Goal: Task Accomplishment & Management: Manage account settings

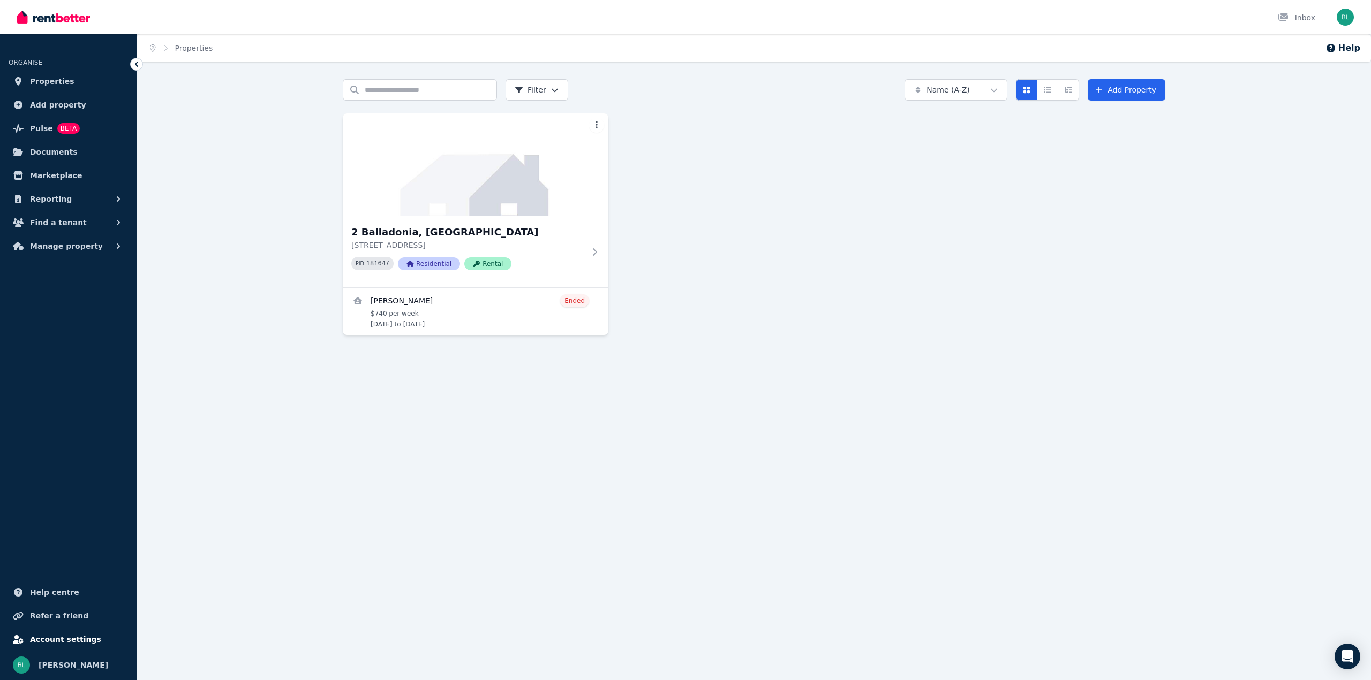
click at [68, 642] on span "Account settings" at bounding box center [65, 639] width 71 height 13
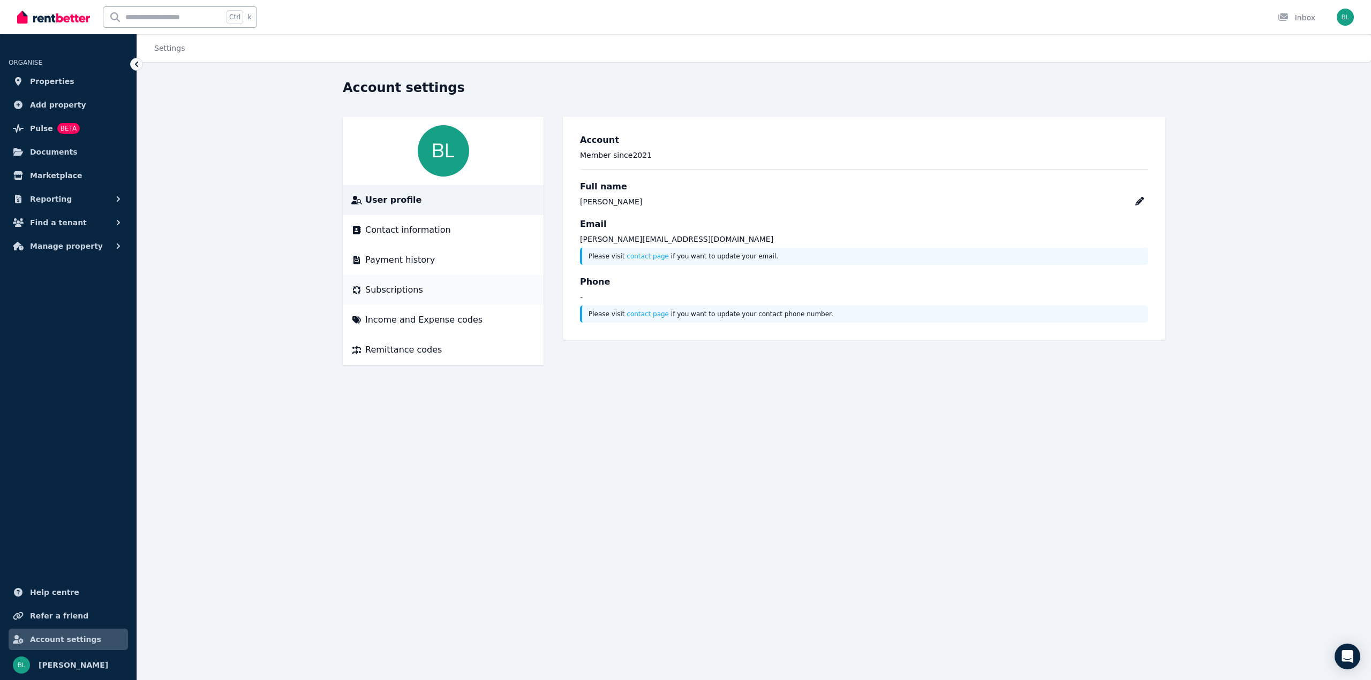
click at [397, 291] on span "Subscriptions" at bounding box center [394, 290] width 58 height 13
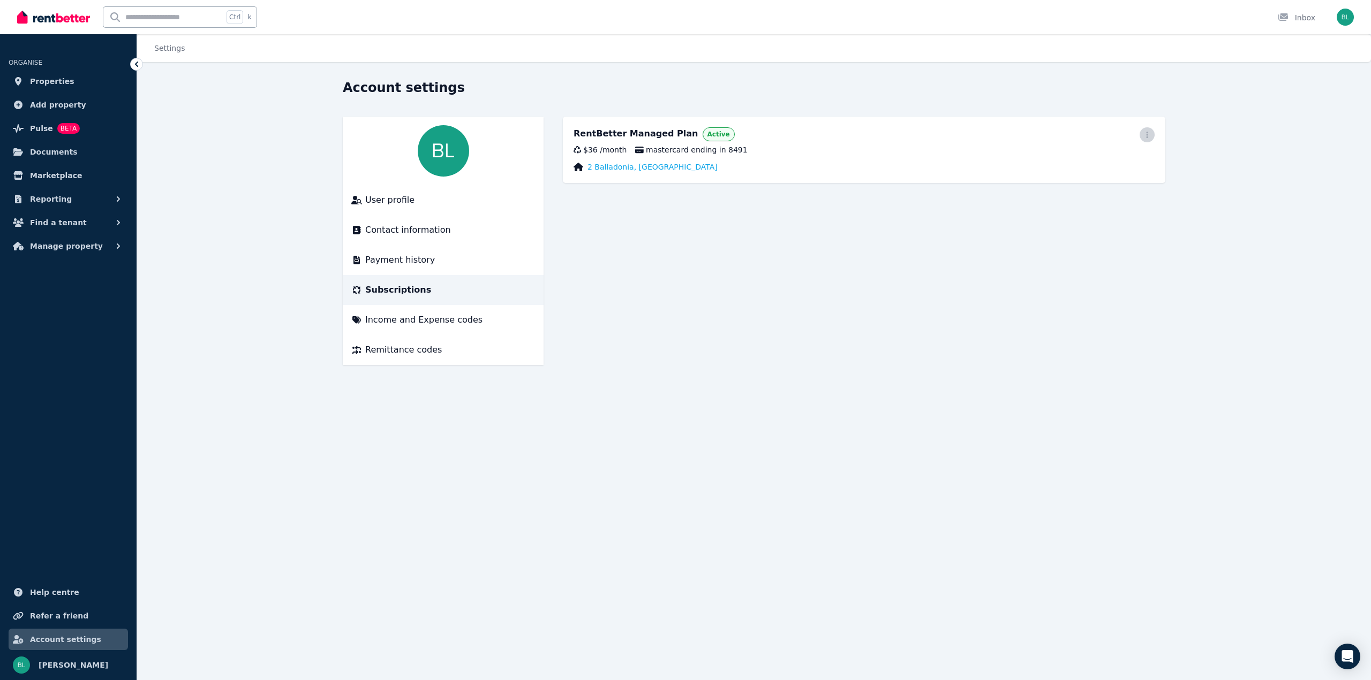
click at [1150, 131] on span "button" at bounding box center [1146, 134] width 15 height 15
click at [1102, 192] on span "Cancel plan" at bounding box center [1099, 198] width 94 height 13
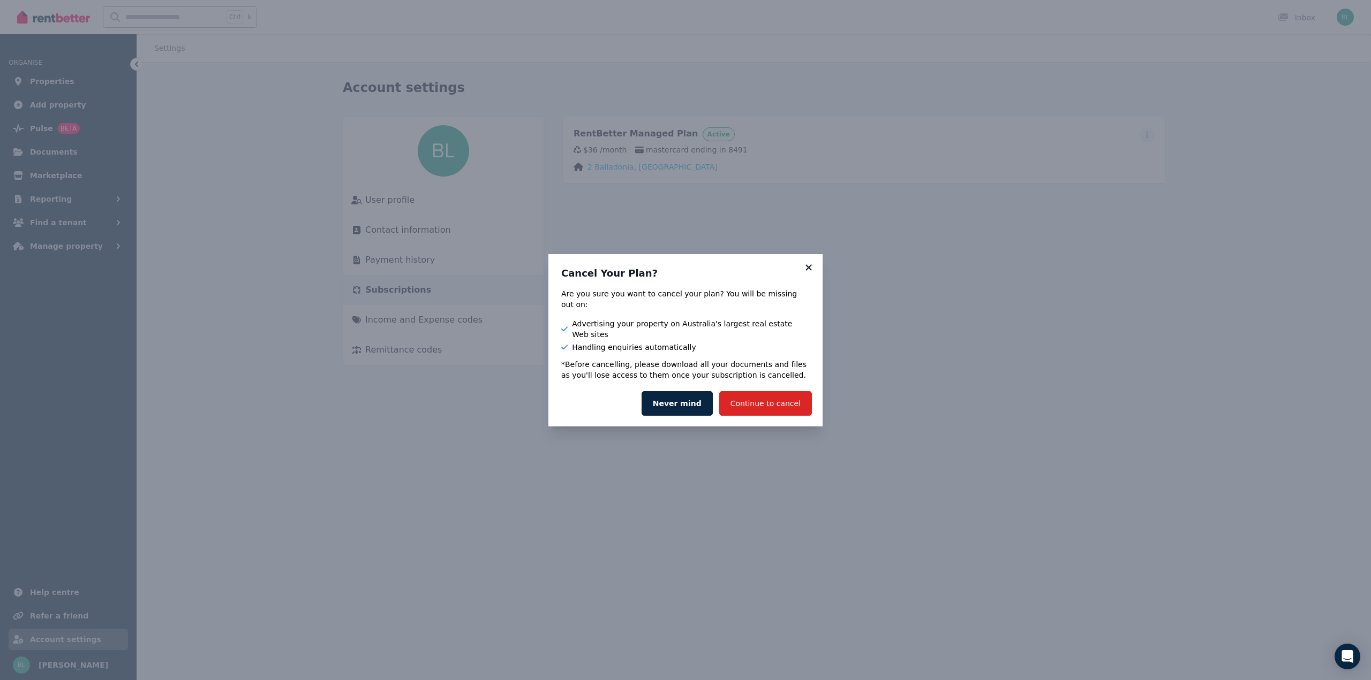
click at [812, 273] on icon at bounding box center [808, 268] width 11 height 10
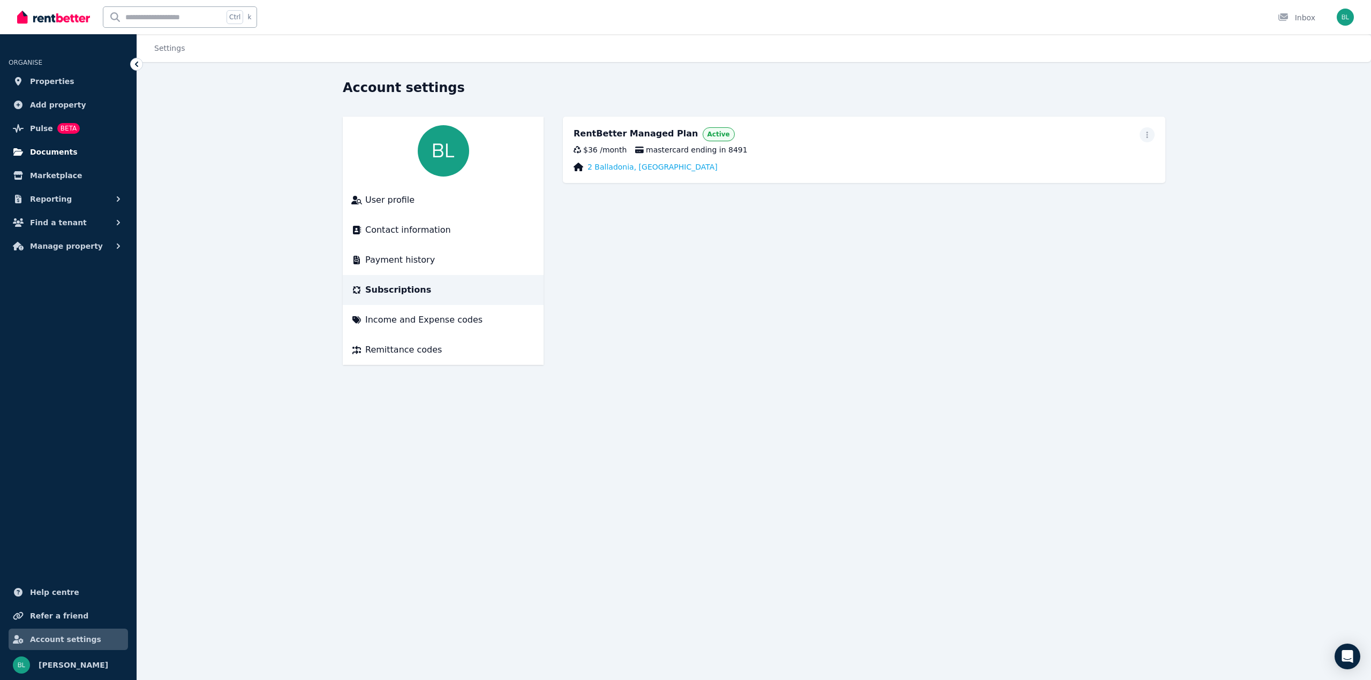
click at [64, 148] on span "Documents" at bounding box center [54, 152] width 48 height 13
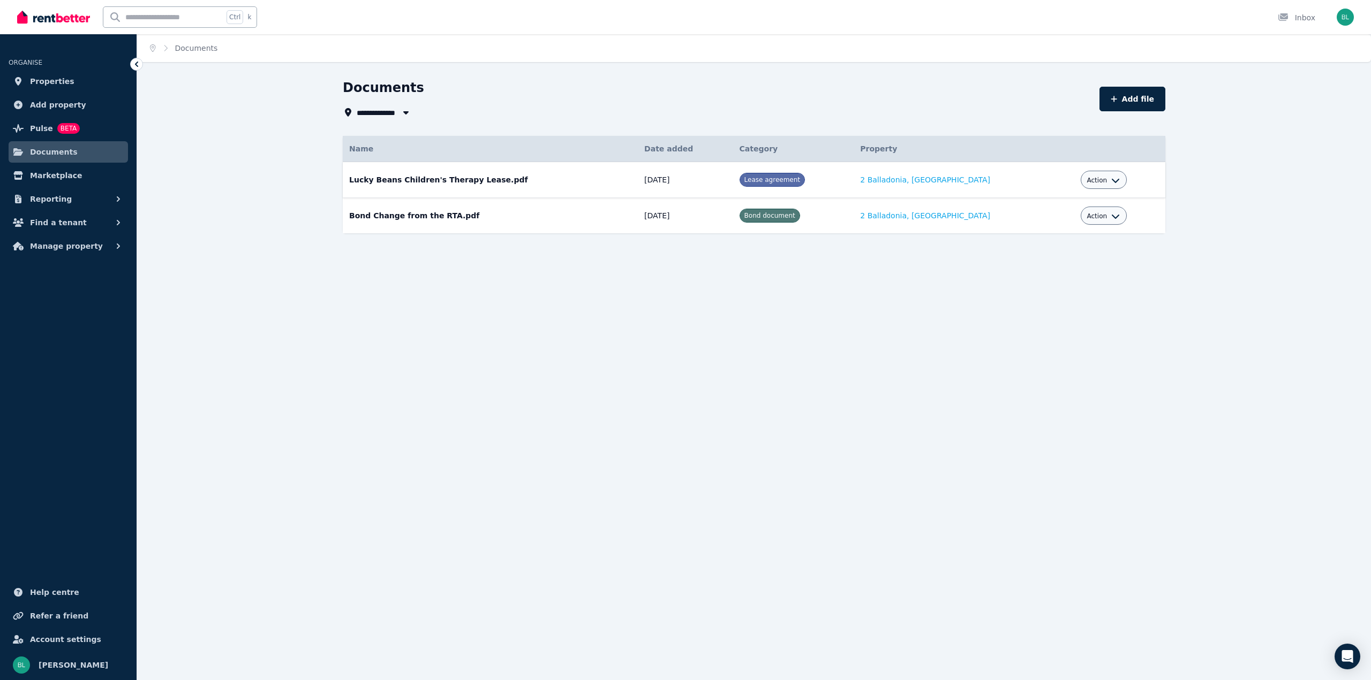
click at [1087, 185] on div "Action" at bounding box center [1103, 179] width 33 height 13
click at [1087, 180] on span "Action" at bounding box center [1097, 180] width 20 height 9
click at [1047, 243] on link "Download" at bounding box center [1070, 242] width 103 height 19
click at [1088, 217] on span "Action" at bounding box center [1097, 216] width 20 height 9
click at [1079, 277] on link "Download" at bounding box center [1070, 278] width 103 height 19
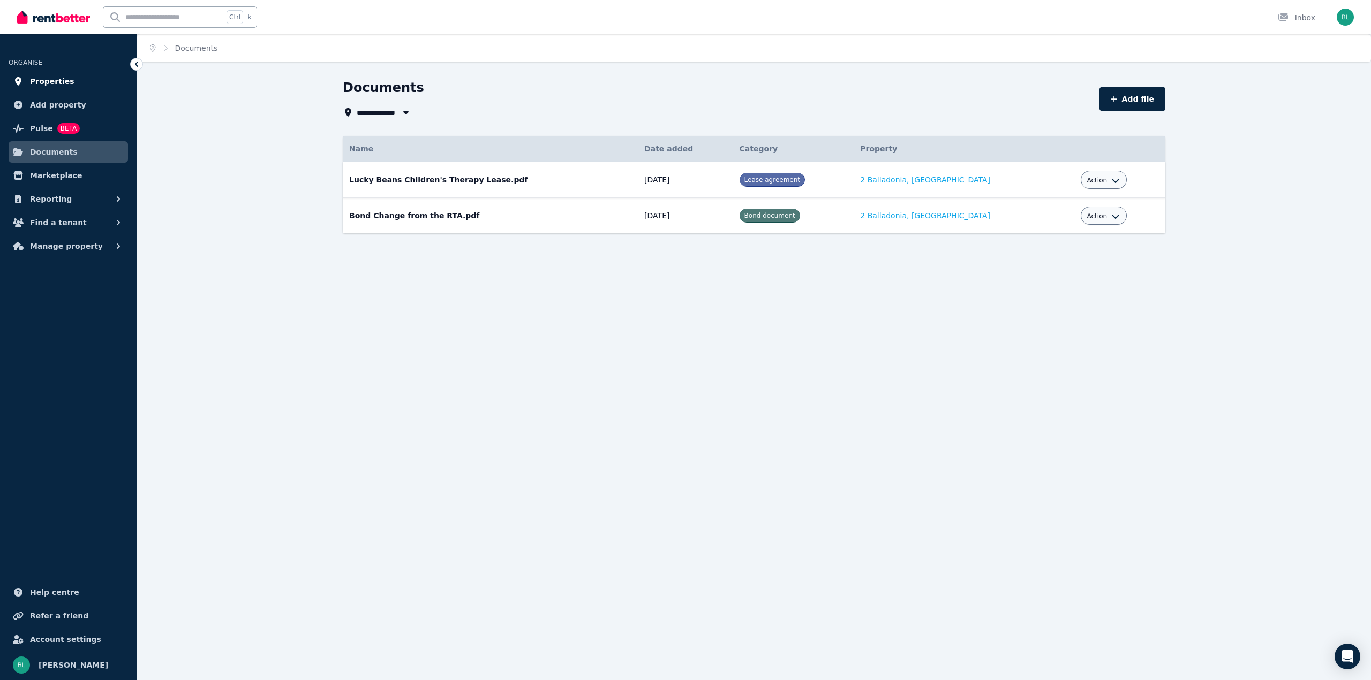
click at [43, 75] on span "Properties" at bounding box center [52, 81] width 44 height 13
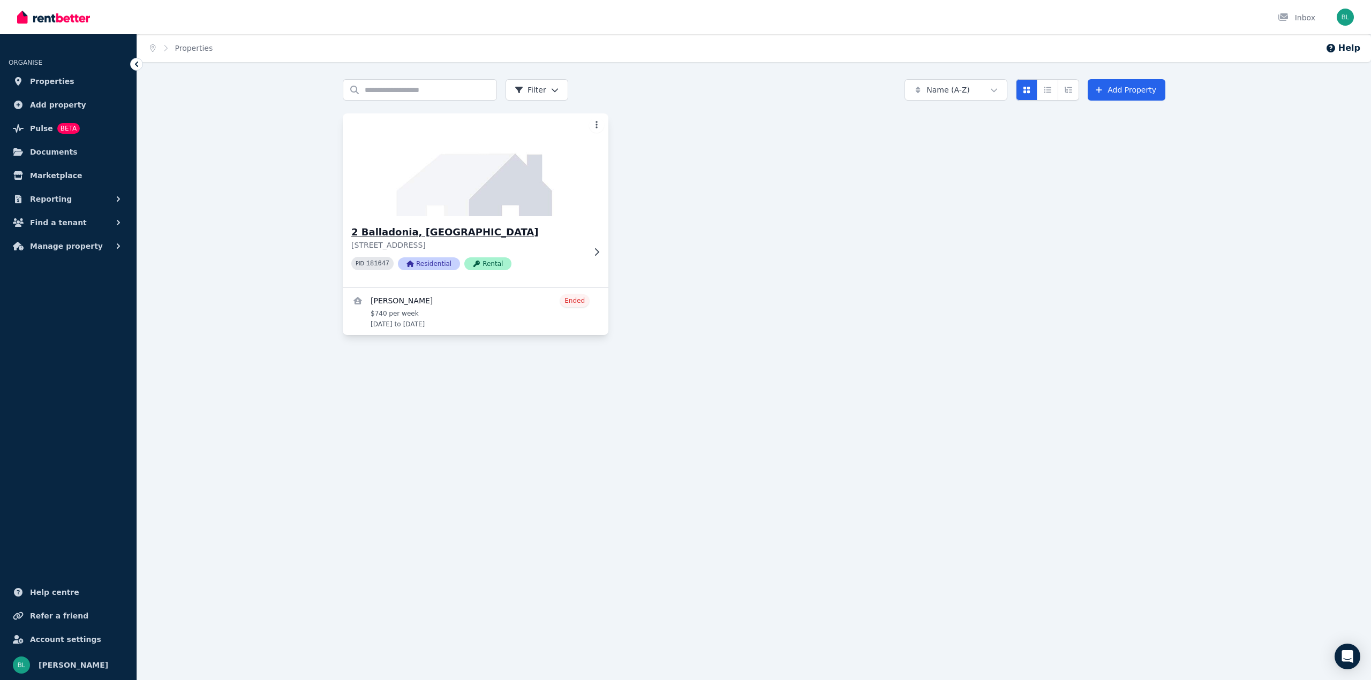
click at [596, 252] on icon at bounding box center [596, 252] width 11 height 9
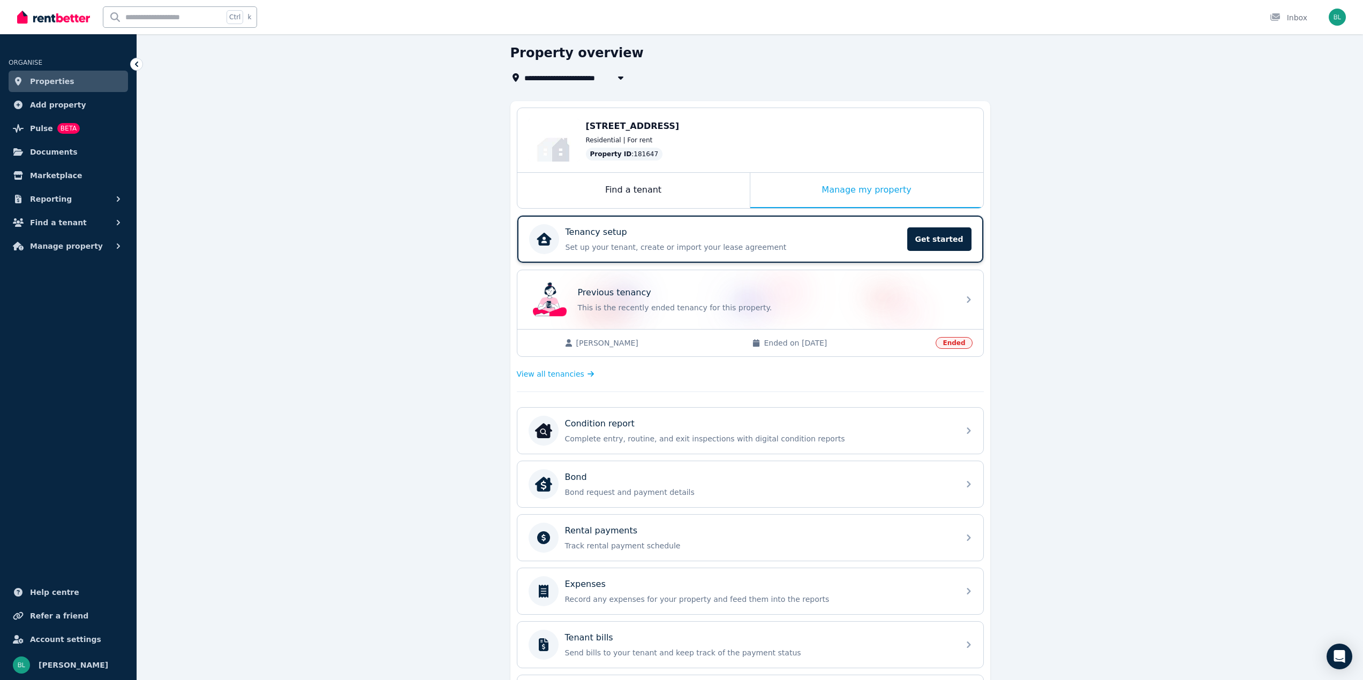
scroll to position [161, 0]
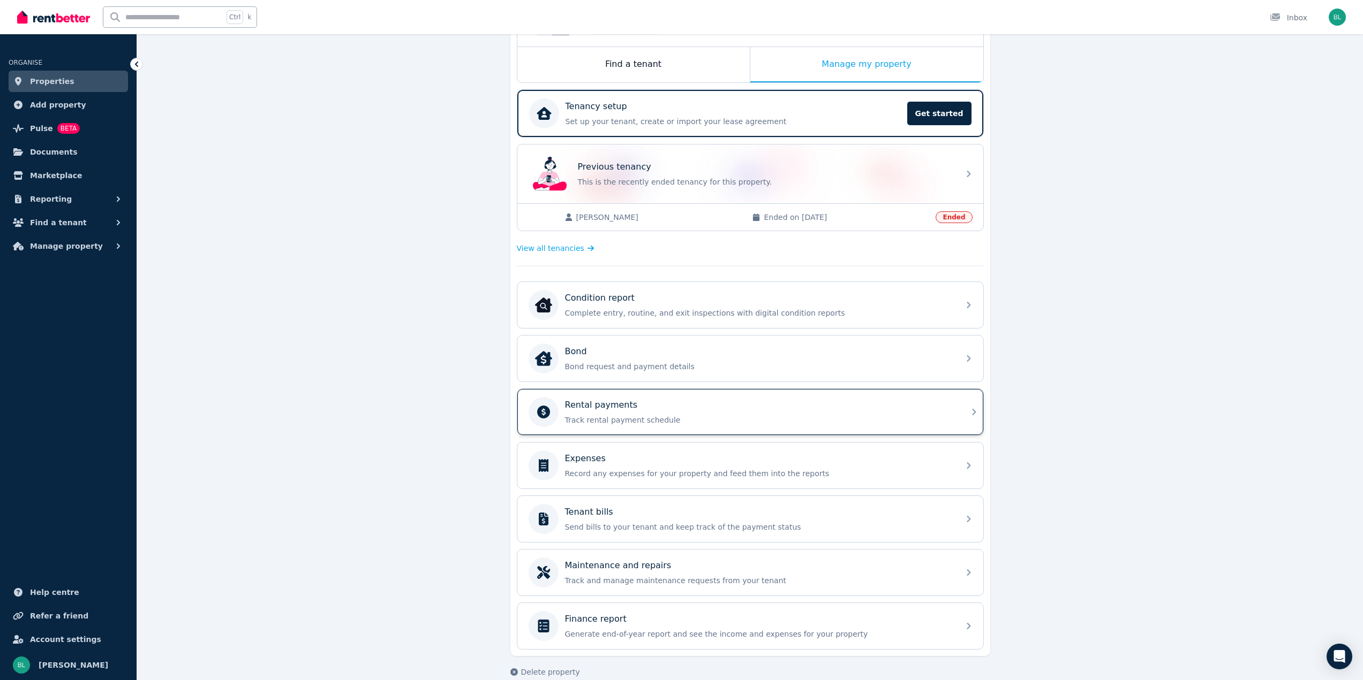
click at [636, 395] on div "Rental payments Track rental payment schedule" at bounding box center [750, 412] width 466 height 46
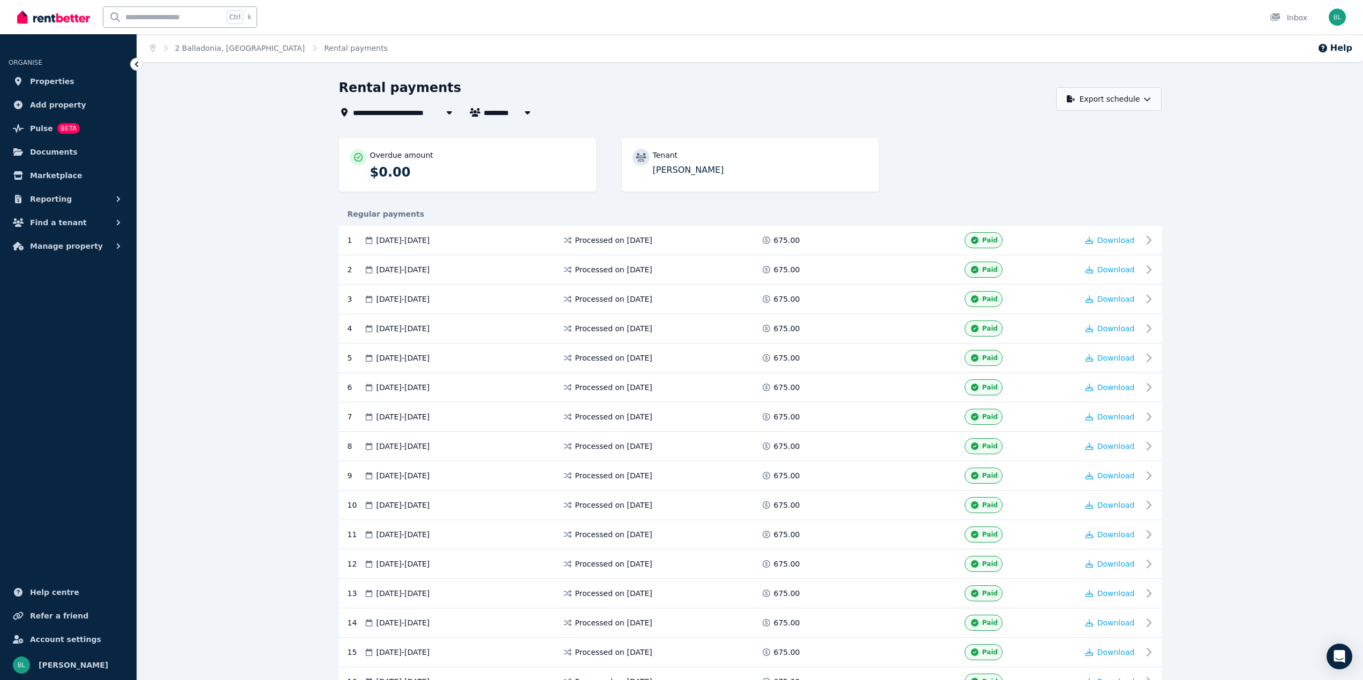
click at [1117, 102] on button "Export schedule" at bounding box center [1108, 99] width 105 height 24
click at [1105, 100] on button "Export schedule" at bounding box center [1108, 99] width 105 height 24
click at [1144, 100] on icon "button" at bounding box center [1146, 98] width 7 height 7
click at [1075, 128] on p "PDF" at bounding box center [1075, 127] width 23 height 11
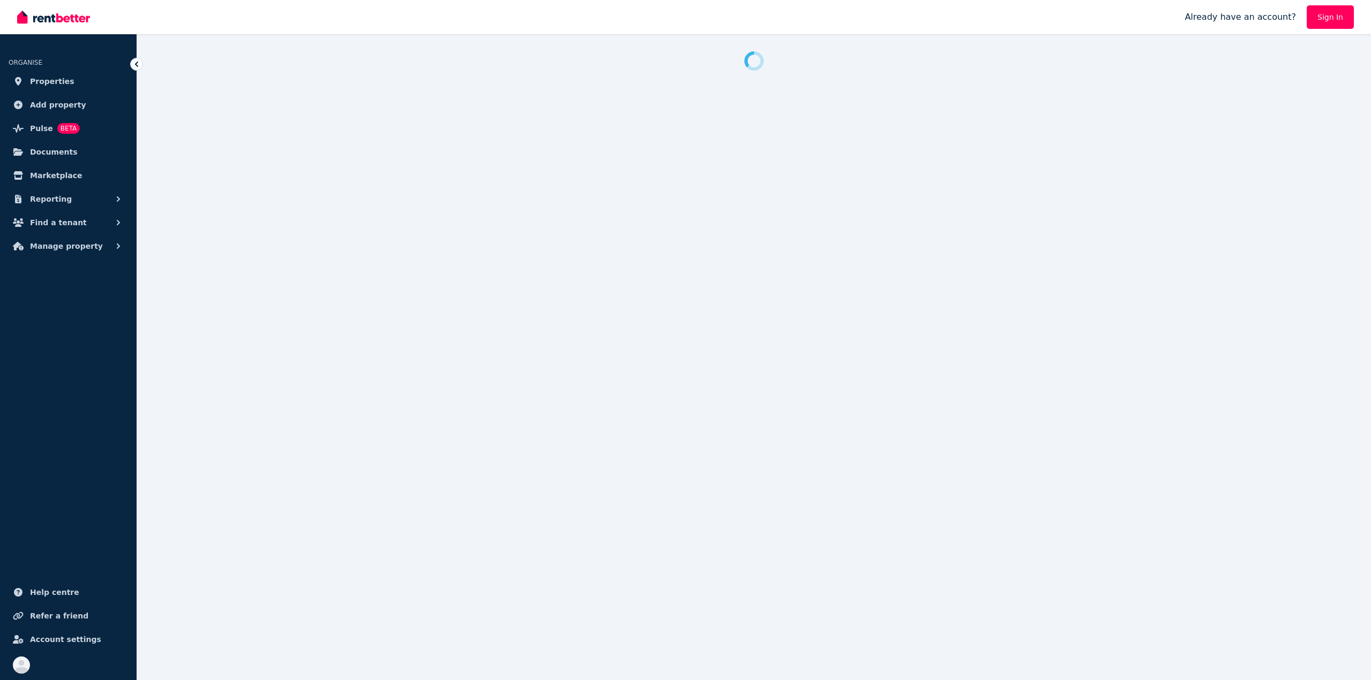
click at [1336, 19] on link "Sign In" at bounding box center [1329, 17] width 47 height 24
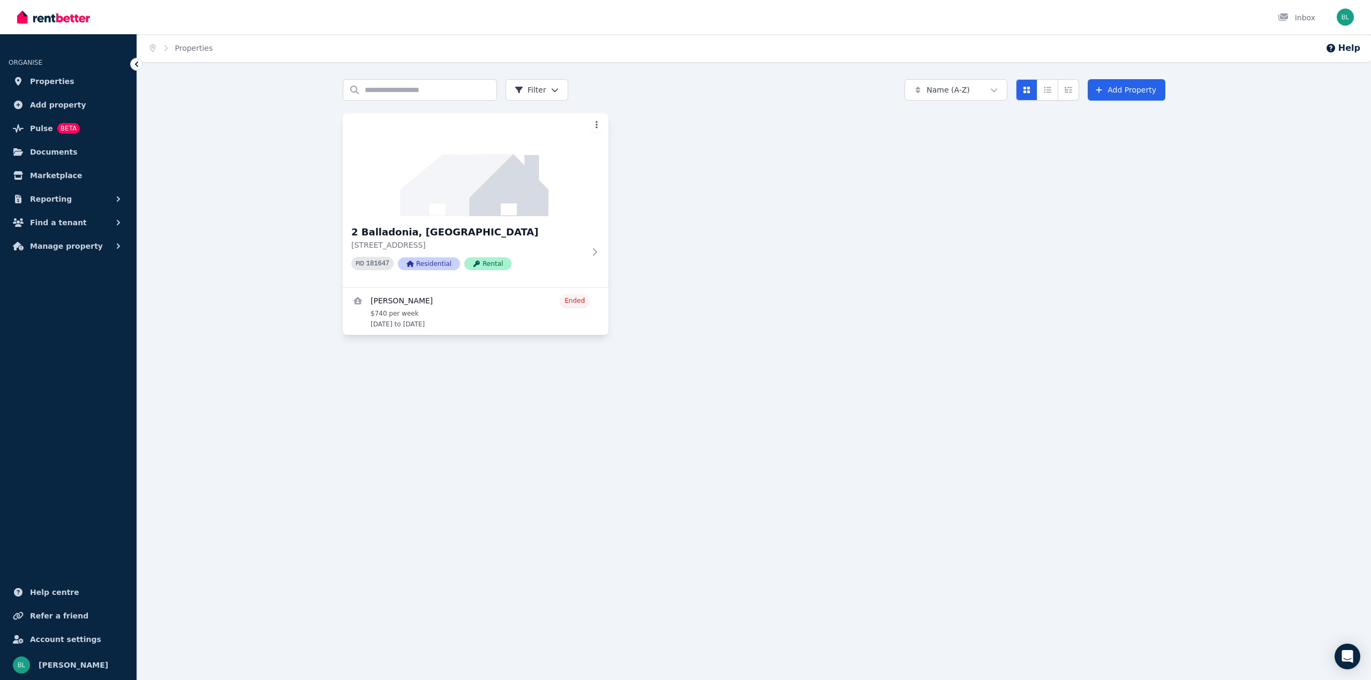
click at [597, 121] on html "Open main menu Inbox Open user menu ORGANISE Properties Add property Pulse BETA…" at bounding box center [685, 340] width 1371 height 680
click at [57, 639] on html "Open main menu Inbox Open user menu ORGANISE Properties Add property Pulse BETA…" at bounding box center [685, 340] width 1371 height 680
click at [57, 639] on span "Account settings" at bounding box center [65, 639] width 71 height 13
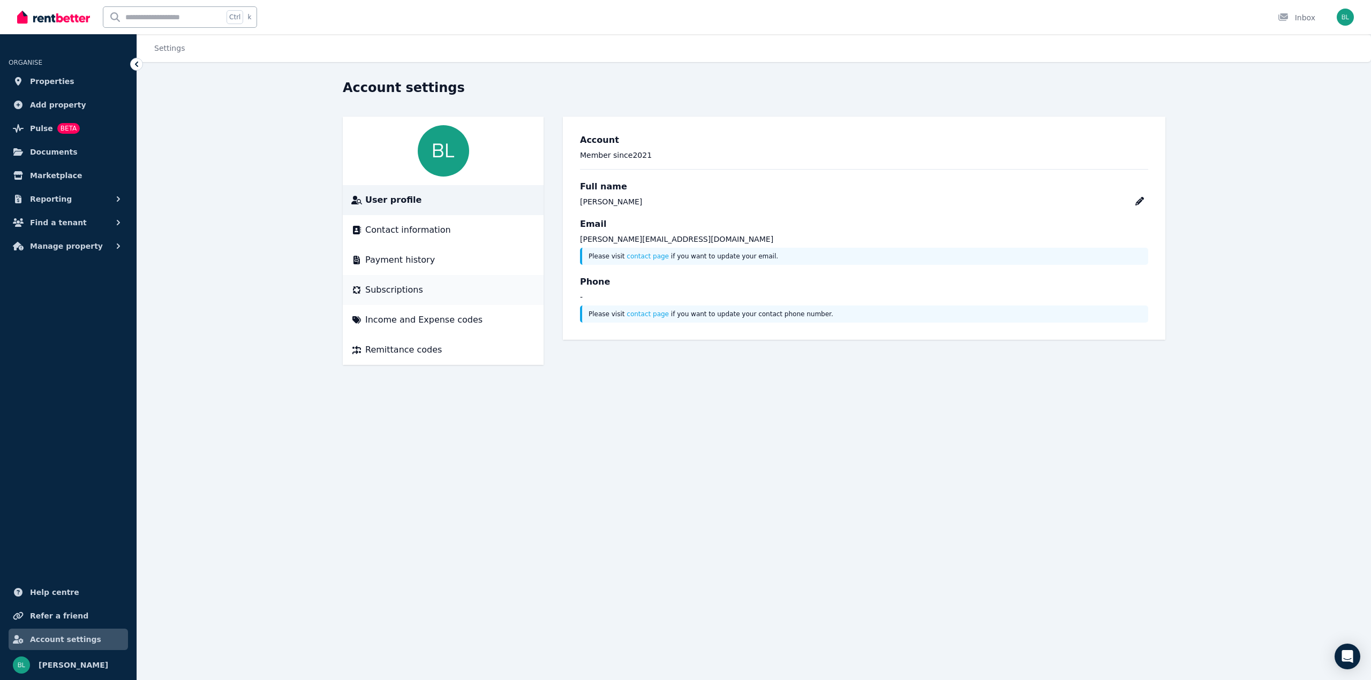
click at [422, 294] on div "Subscriptions" at bounding box center [443, 290] width 184 height 13
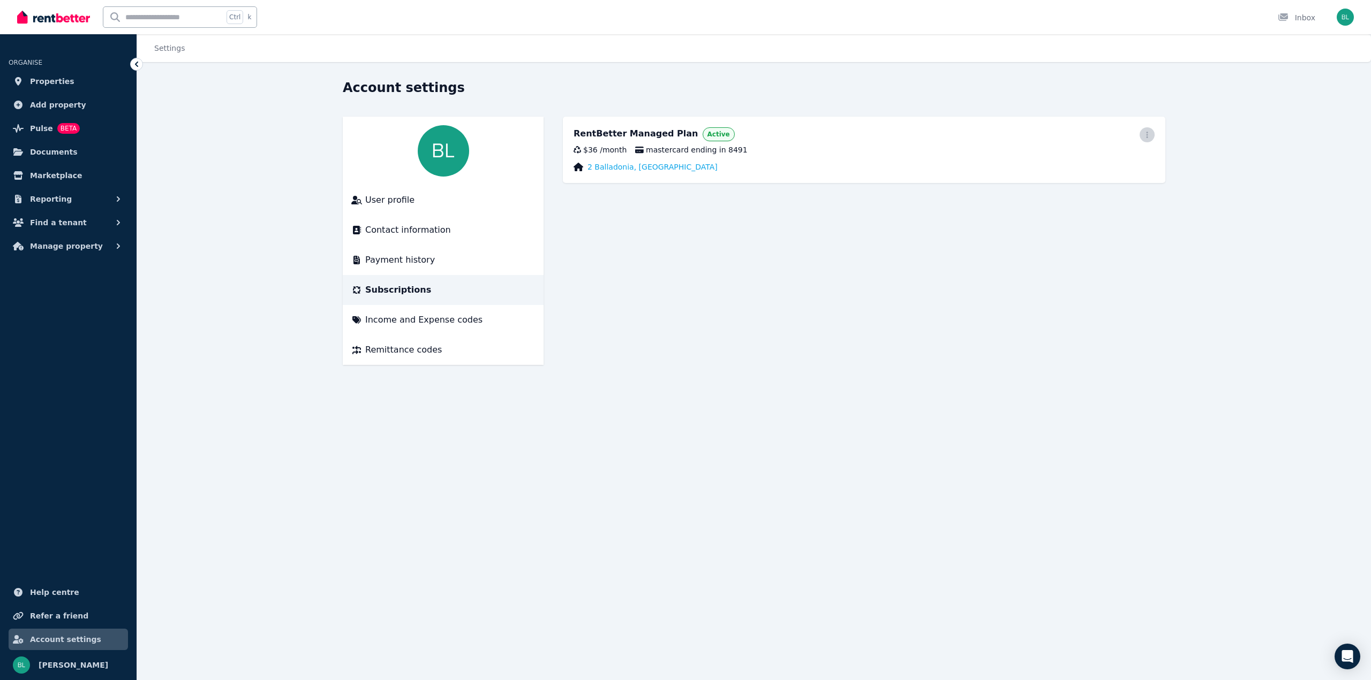
click at [1147, 135] on icon "button" at bounding box center [1147, 135] width 2 height 6
click at [1113, 192] on span "Cancel plan" at bounding box center [1099, 198] width 94 height 13
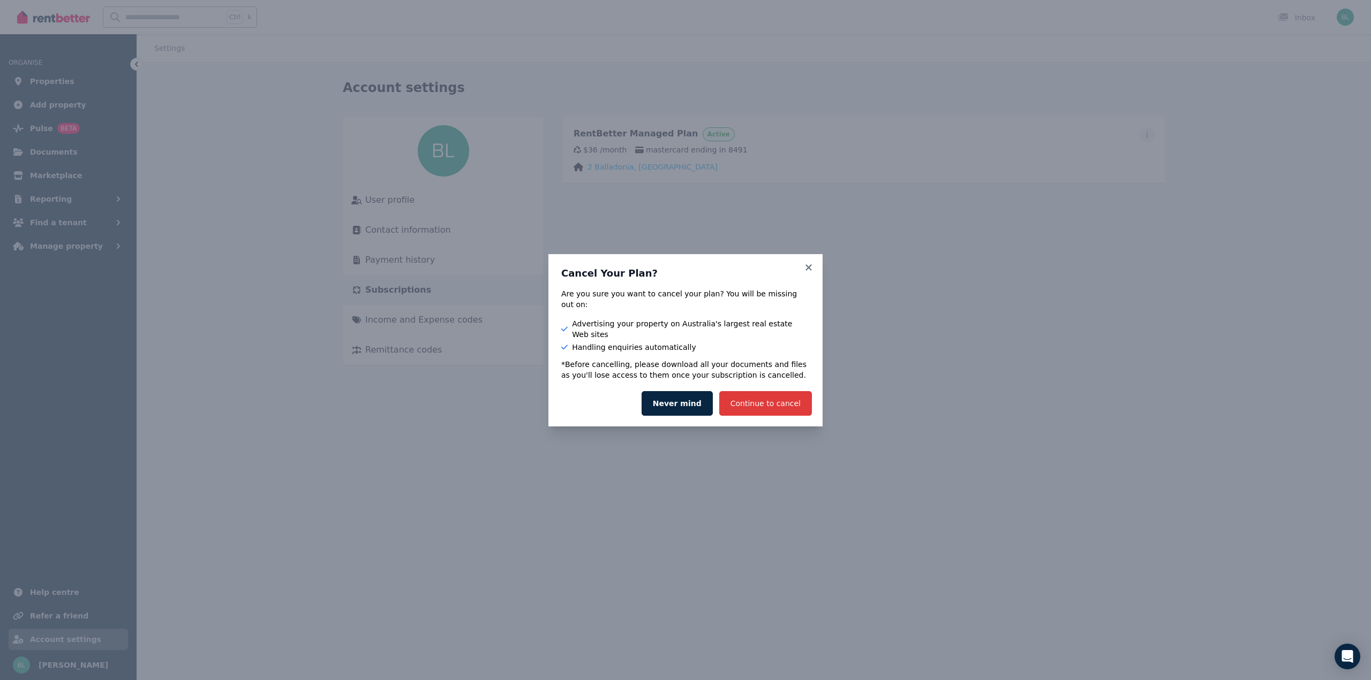
click at [759, 396] on button "Continue to cancel" at bounding box center [765, 403] width 93 height 25
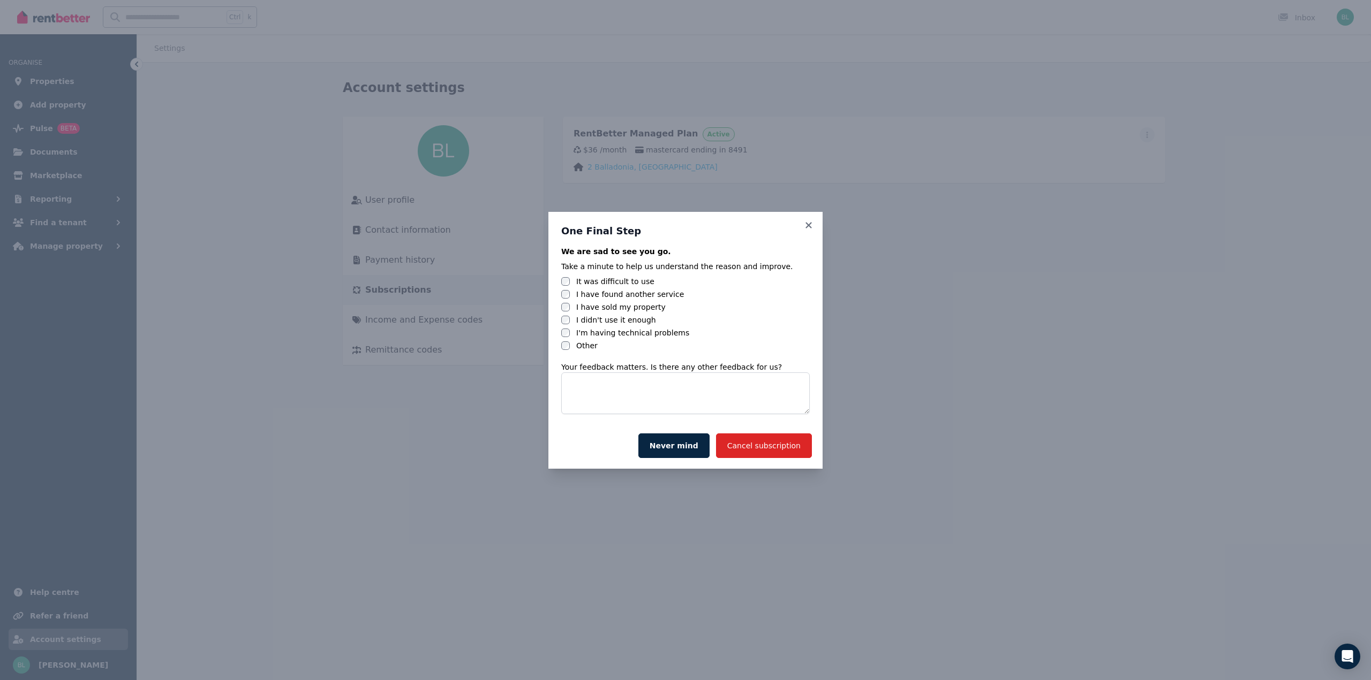
click at [561, 353] on div "One Final Step We are sad to see you go. Take a minute to help us understand th…" at bounding box center [685, 317] width 274 height 211
click at [567, 351] on div at bounding box center [565, 346] width 9 height 11
click at [745, 447] on button "Cancel subscription" at bounding box center [764, 446] width 96 height 25
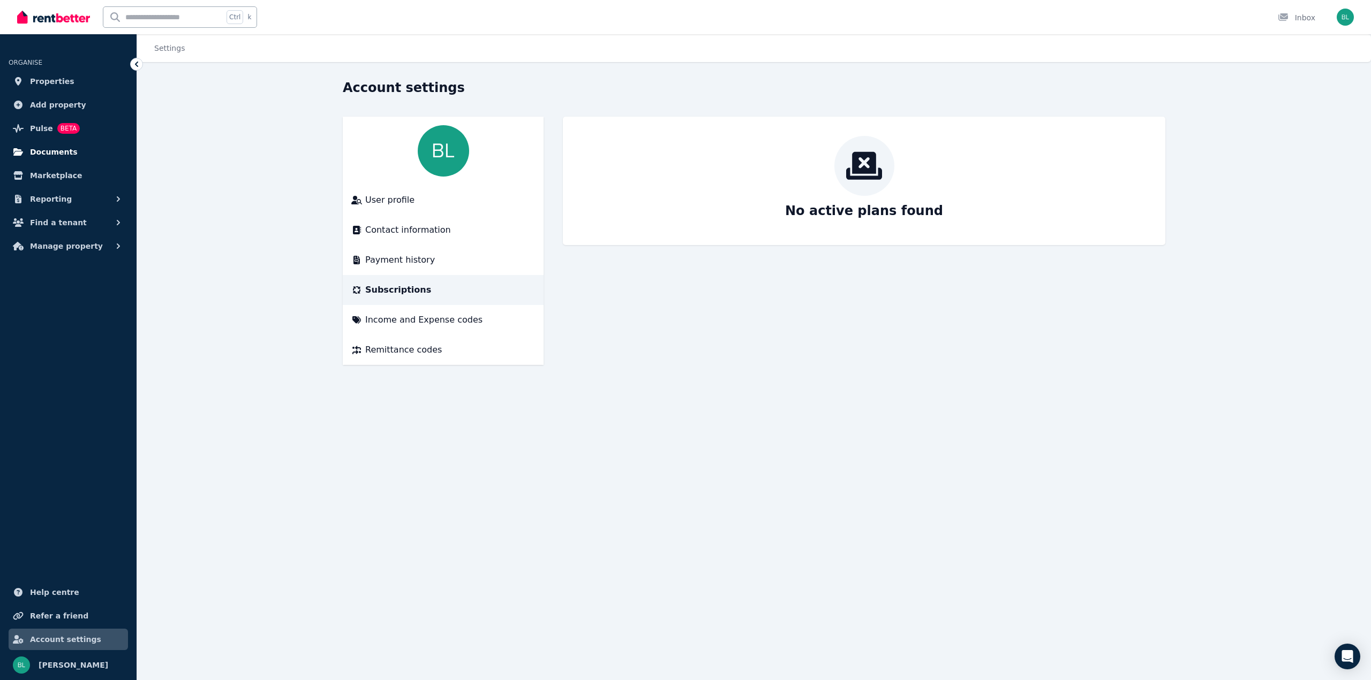
click at [69, 152] on span "Documents" at bounding box center [54, 152] width 48 height 13
